Goal: Task Accomplishment & Management: Complete application form

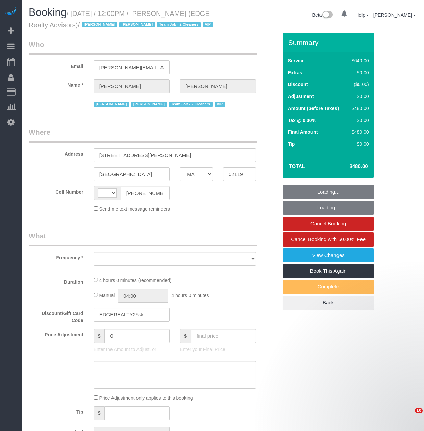
select select "MA"
select select "string:[GEOGRAPHIC_DATA]"
select select "object:699"
select select "spot1"
select select "number:89"
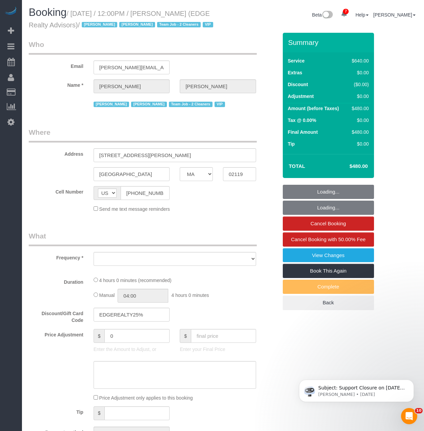
select select "number:90"
select select "number:15"
select select "number:7"
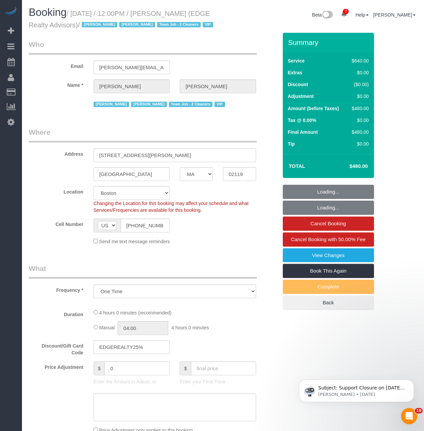
select select "object:1037"
select select "string:stripe-pm_1NctNu4VGloSiKo7xER55rCs"
select select "2"
select select "240"
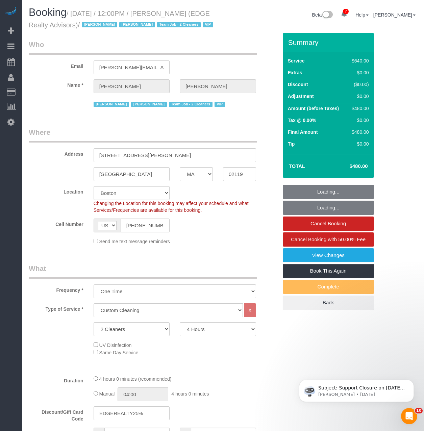
select select "spot52"
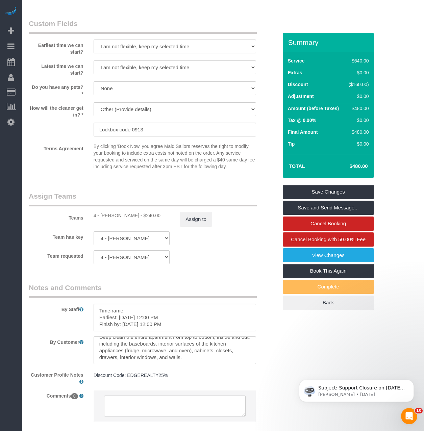
scroll to position [54, 0]
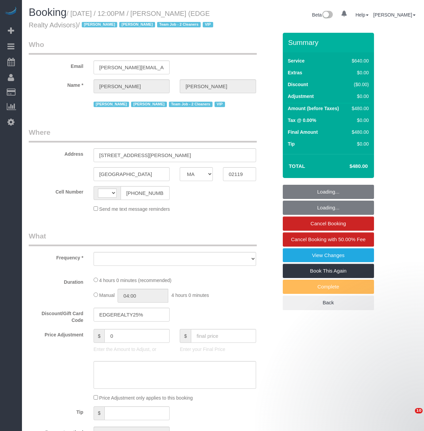
select select "MA"
select select "string:[GEOGRAPHIC_DATA]"
select select "object:699"
select select "number:89"
select select "number:90"
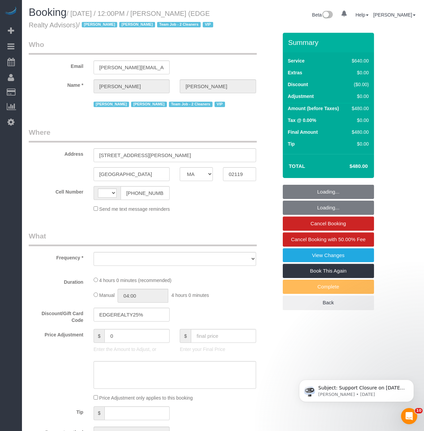
select select "number:15"
select select "number:7"
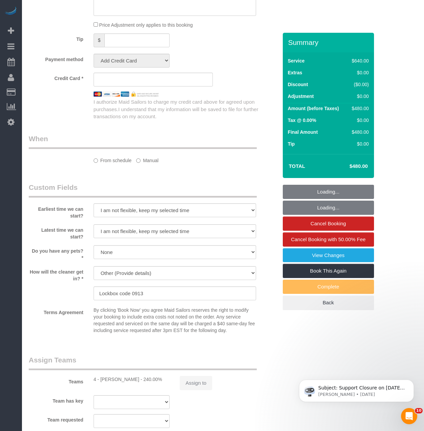
select select "object:850"
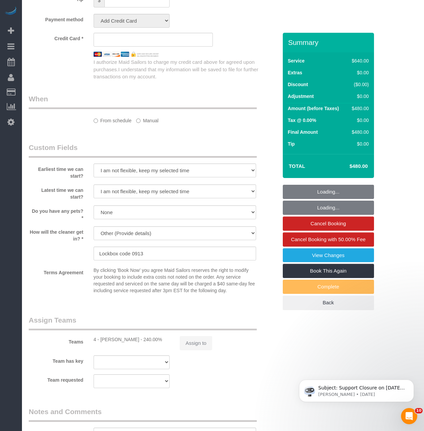
select select "spot1"
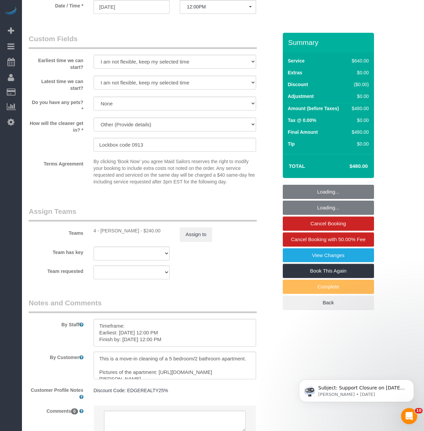
scroll to position [593, 0]
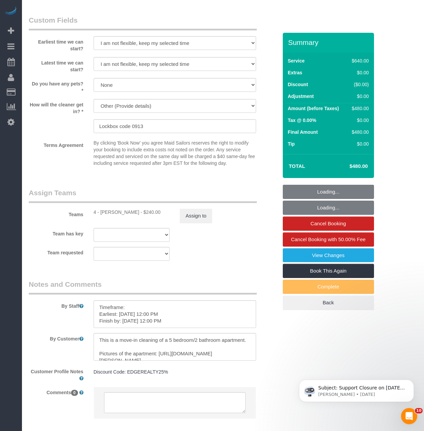
select select "string:stripe-pm_1NctNu4VGloSiKo7xER55rCs"
select select "2"
select select "240"
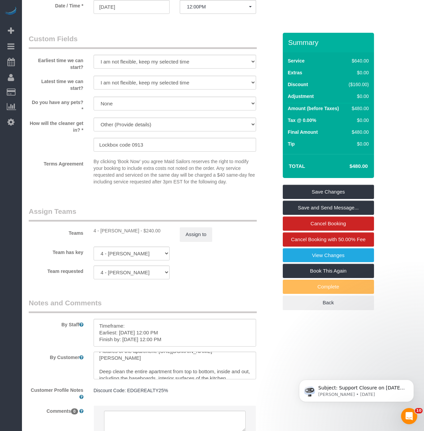
scroll to position [20, 0]
drag, startPoint x: 165, startPoint y: 380, endPoint x: 107, endPoint y: 378, distance: 57.1
click at [107, 378] on textarea at bounding box center [175, 366] width 163 height 28
drag, startPoint x: 179, startPoint y: 389, endPoint x: 169, endPoint y: 389, distance: 10.1
click at [169, 379] on textarea at bounding box center [175, 366] width 163 height 28
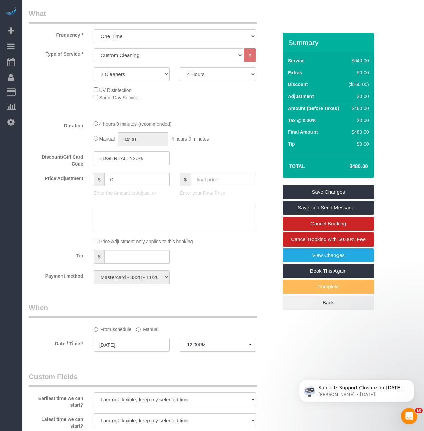
scroll to position [52, 0]
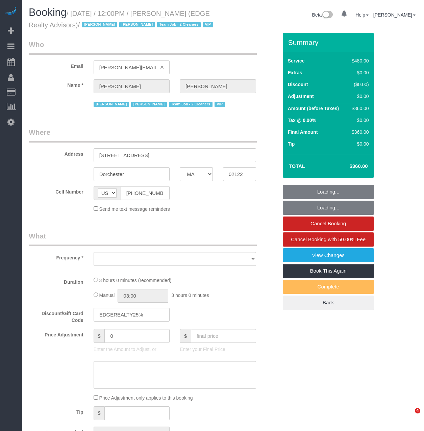
select select "MA"
select select "object:699"
select select "number:89"
select select "number:90"
select select "number:15"
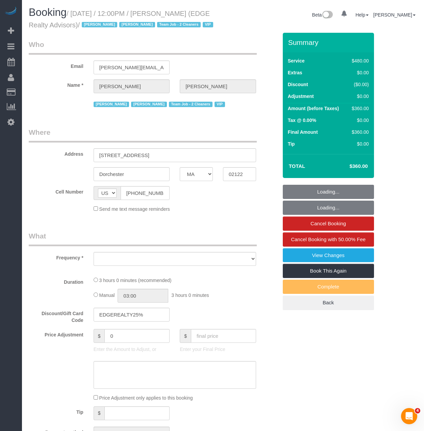
select select "number:7"
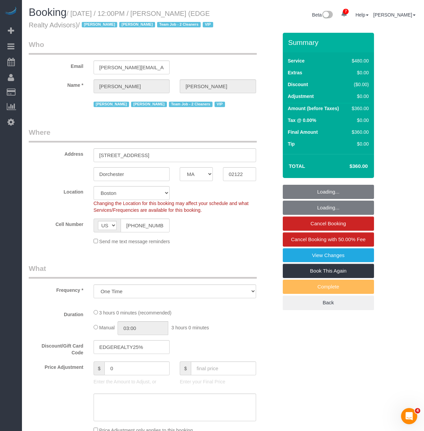
select select "object:850"
select select "spot1"
select select "string:stripe-pm_1NctNu4VGloSiKo7xER55rCs"
select select "2"
select select "180"
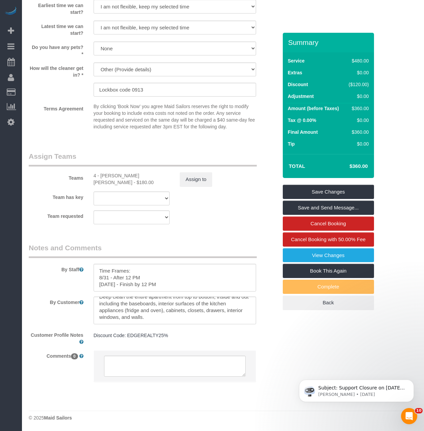
scroll to position [54, 0]
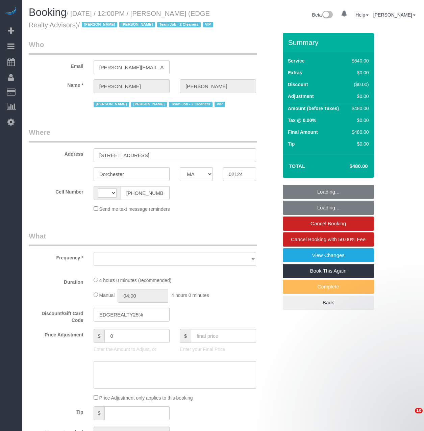
select select "MA"
select select "string:[GEOGRAPHIC_DATA]"
select select "number:89"
select select "number:90"
select select "number:15"
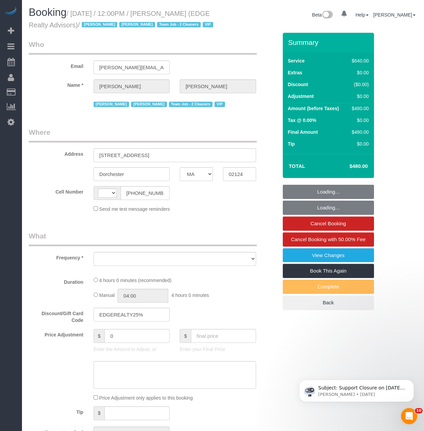
select select "number:7"
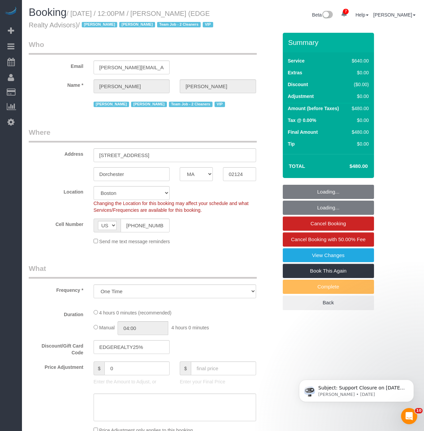
select select "object:1037"
select select "2"
select select "240"
select select "spot1"
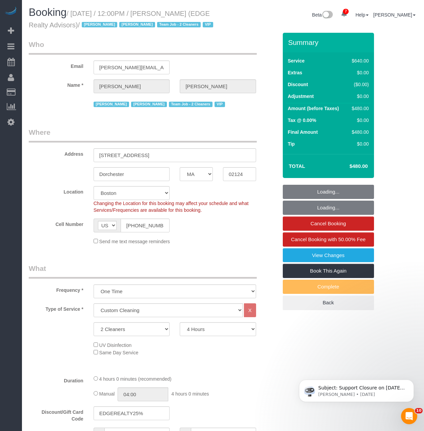
select select "string:stripe-pm_1NctNu4VGloSiKo7xER55rCs"
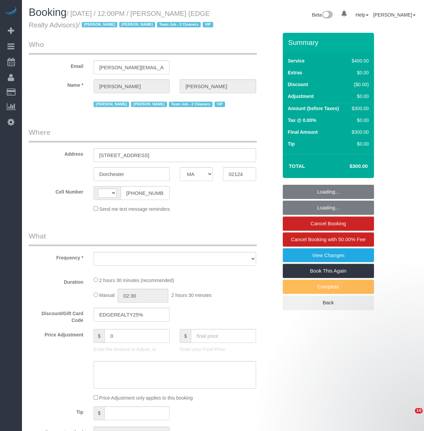
select select "MA"
select select "object:452"
select select "string:[GEOGRAPHIC_DATA]"
select select "string:stripe-pm_1NctNu4VGloSiKo7xER55rCs"
select select "2"
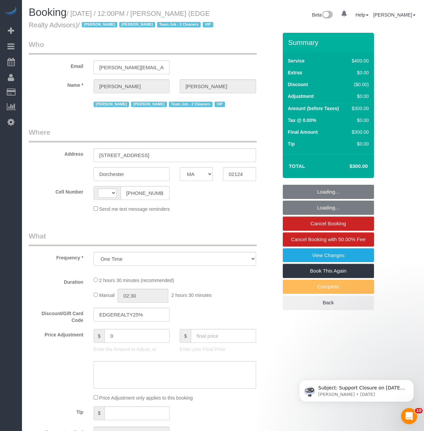
select select "150"
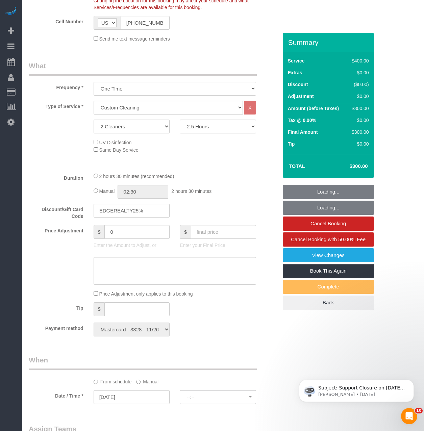
select select "spot1"
select select "number:89"
select select "number:90"
select select "number:15"
select select "number:7"
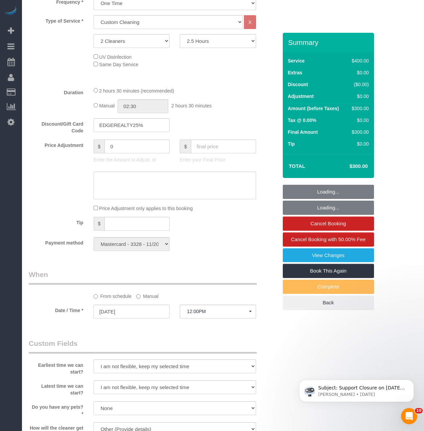
select select "object:1037"
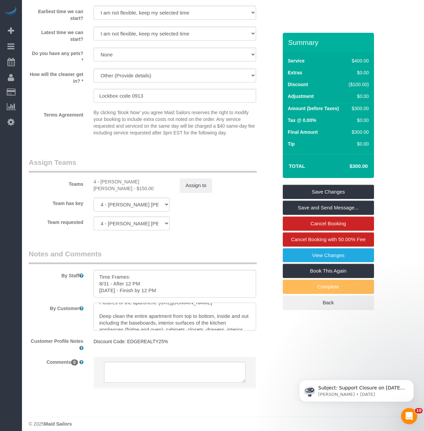
scroll to position [20, 0]
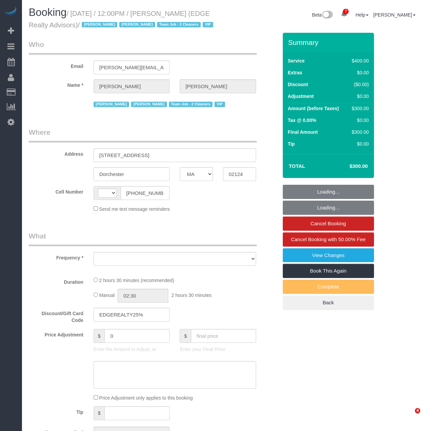
select select "MA"
select select "2"
select select "150"
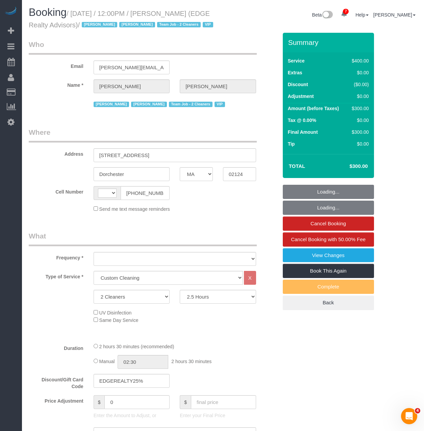
select select "string:[GEOGRAPHIC_DATA]"
select select "object:830"
select select "spot1"
select select "number:89"
select select "number:90"
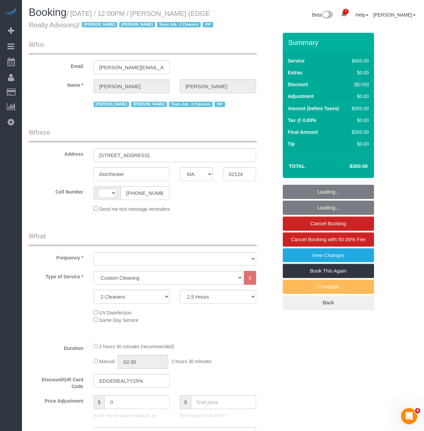
select select "number:15"
select select "number:7"
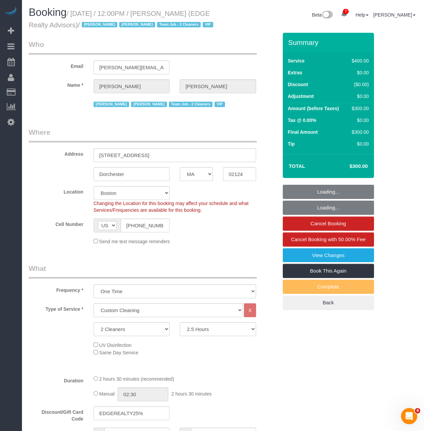
select select "object:1037"
select select "string:stripe-pm_1NctNu4VGloSiKo7xER55rCs"
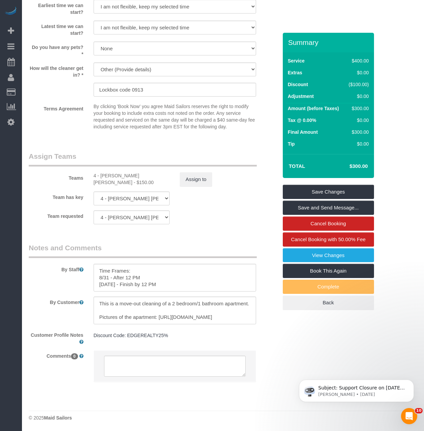
click at [256, 319] on div at bounding box center [175, 311] width 173 height 28
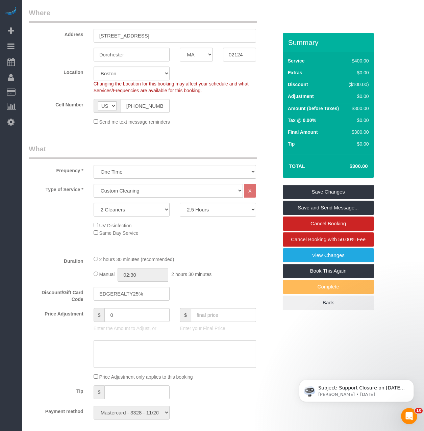
scroll to position [119, 0]
